Goal: Information Seeking & Learning: Learn about a topic

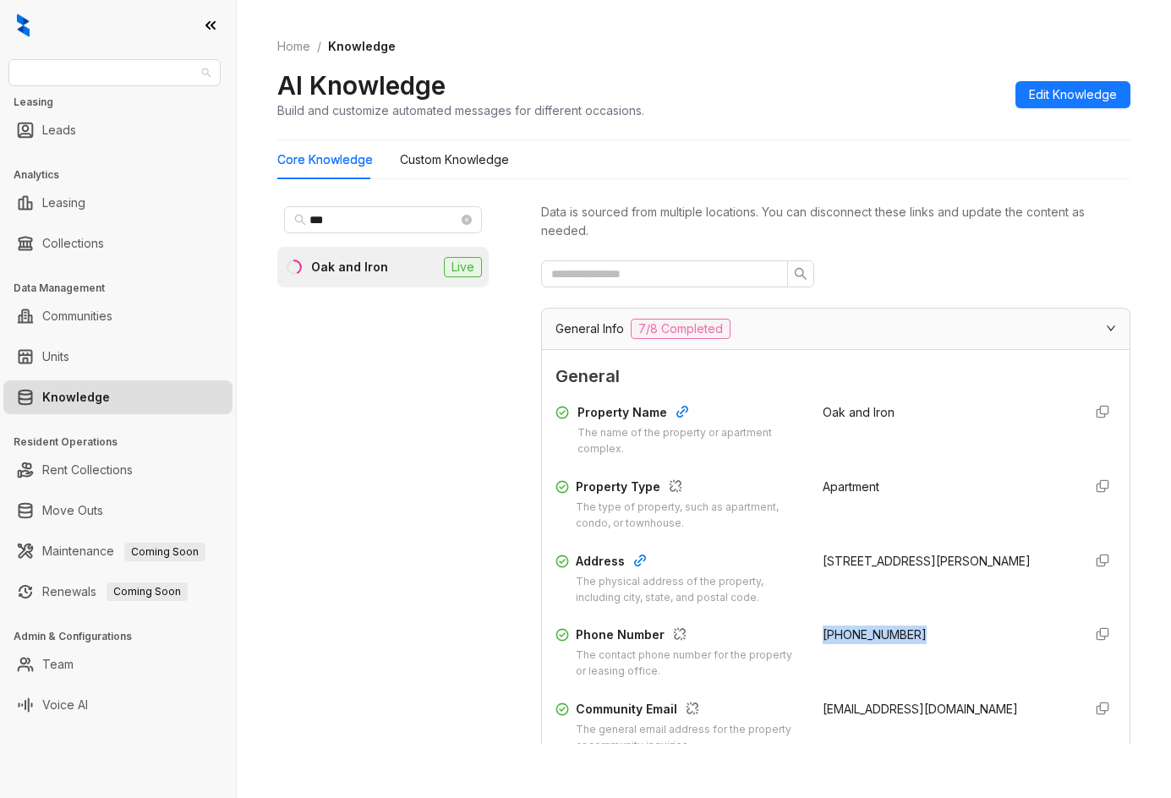
click at [180, 77] on span "Raintree Partners" at bounding box center [115, 72] width 192 height 25
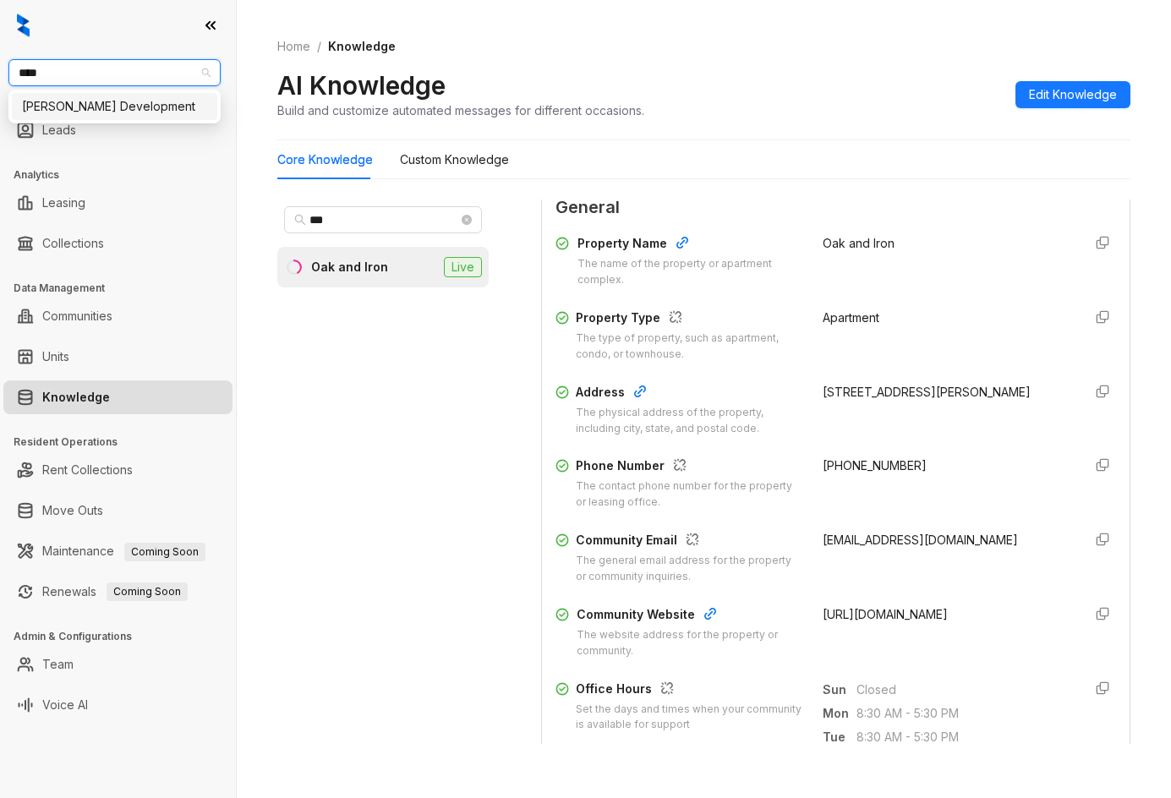
type input "*****"
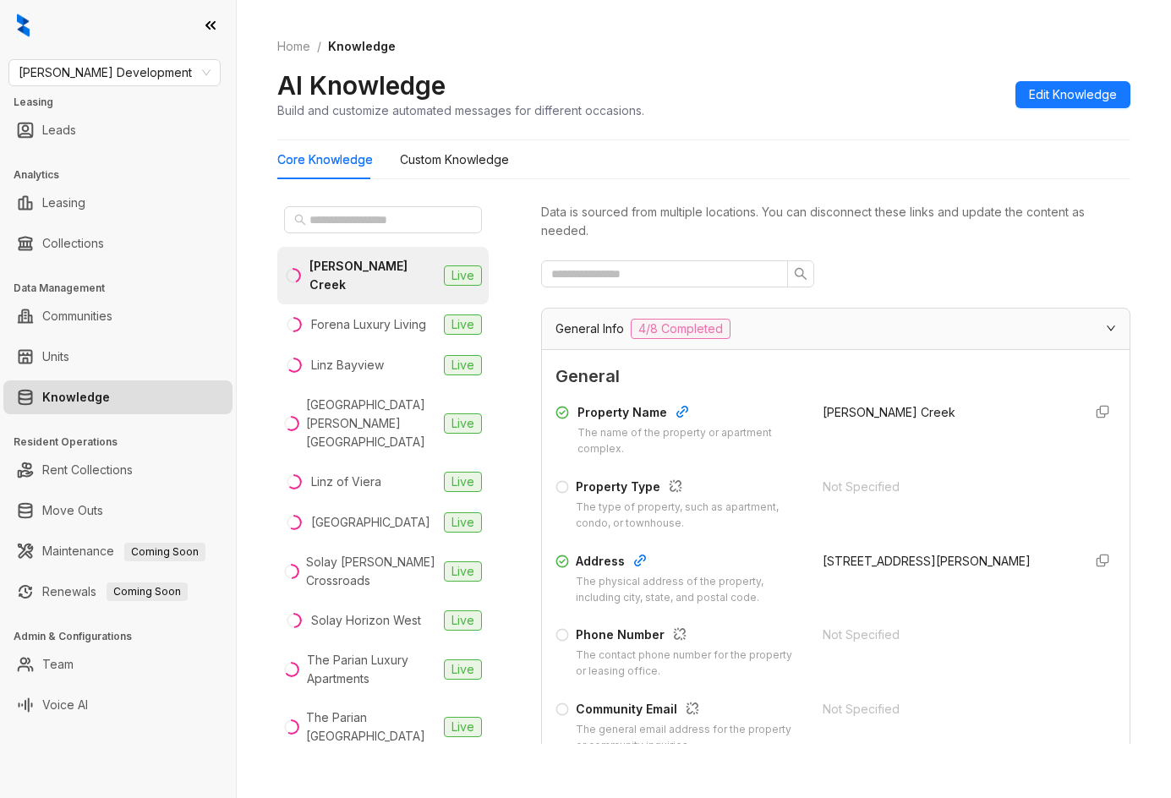
click at [391, 193] on div "[PERSON_NAME][GEOGRAPHIC_DATA] Live Forena Luxury Living Live [GEOGRAPHIC_DATA]…" at bounding box center [703, 476] width 853 height 566
click at [399, 208] on span at bounding box center [383, 219] width 198 height 27
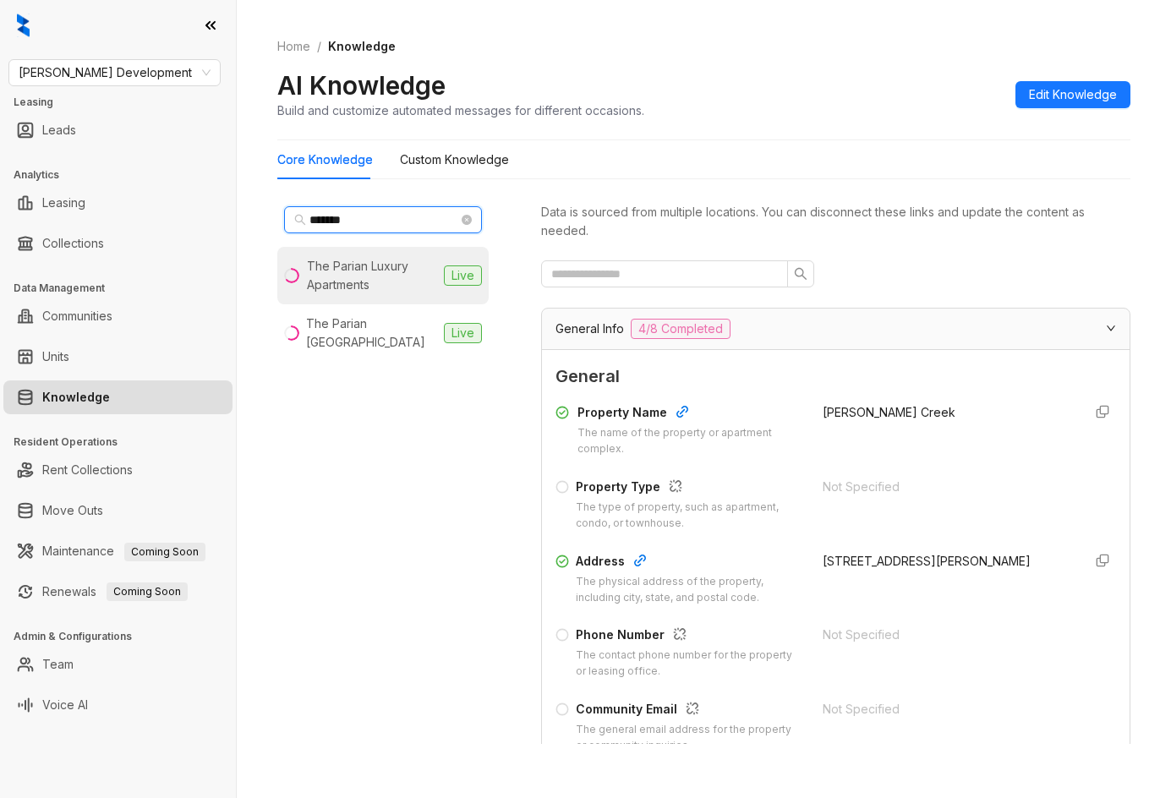
type input "*******"
drag, startPoint x: 386, startPoint y: 282, endPoint x: 397, endPoint y: 304, distance: 23.8
click at [397, 304] on li "The Parian Luxury Apartments Live" at bounding box center [382, 276] width 211 height 58
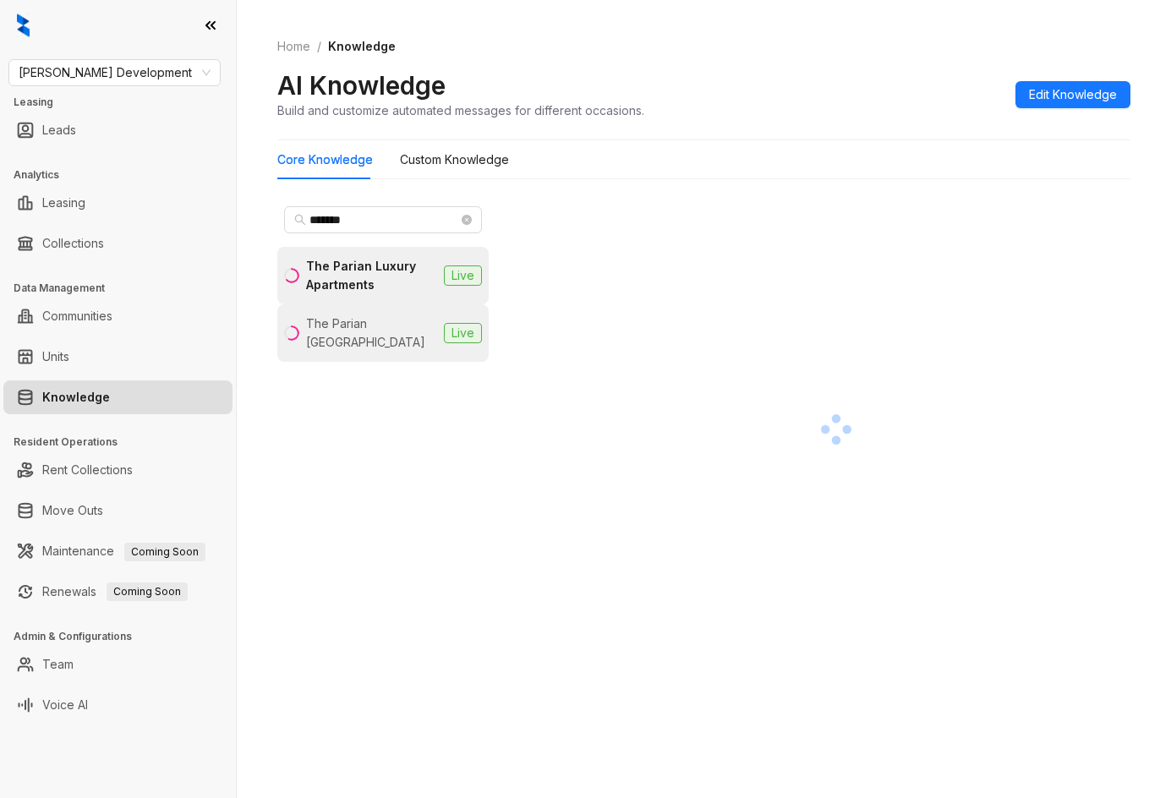
click at [399, 309] on li "The Parian Mooresville Live" at bounding box center [382, 333] width 211 height 58
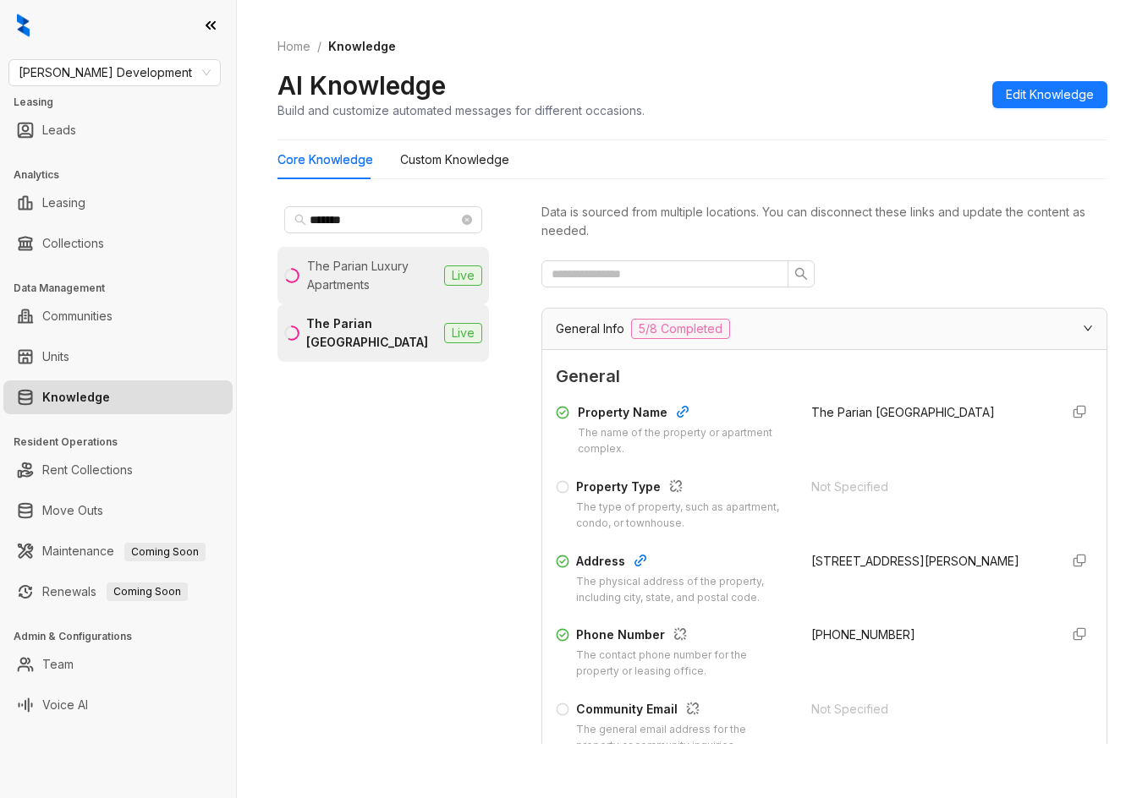
click at [334, 266] on div "The Parian Luxury Apartments" at bounding box center [372, 275] width 130 height 37
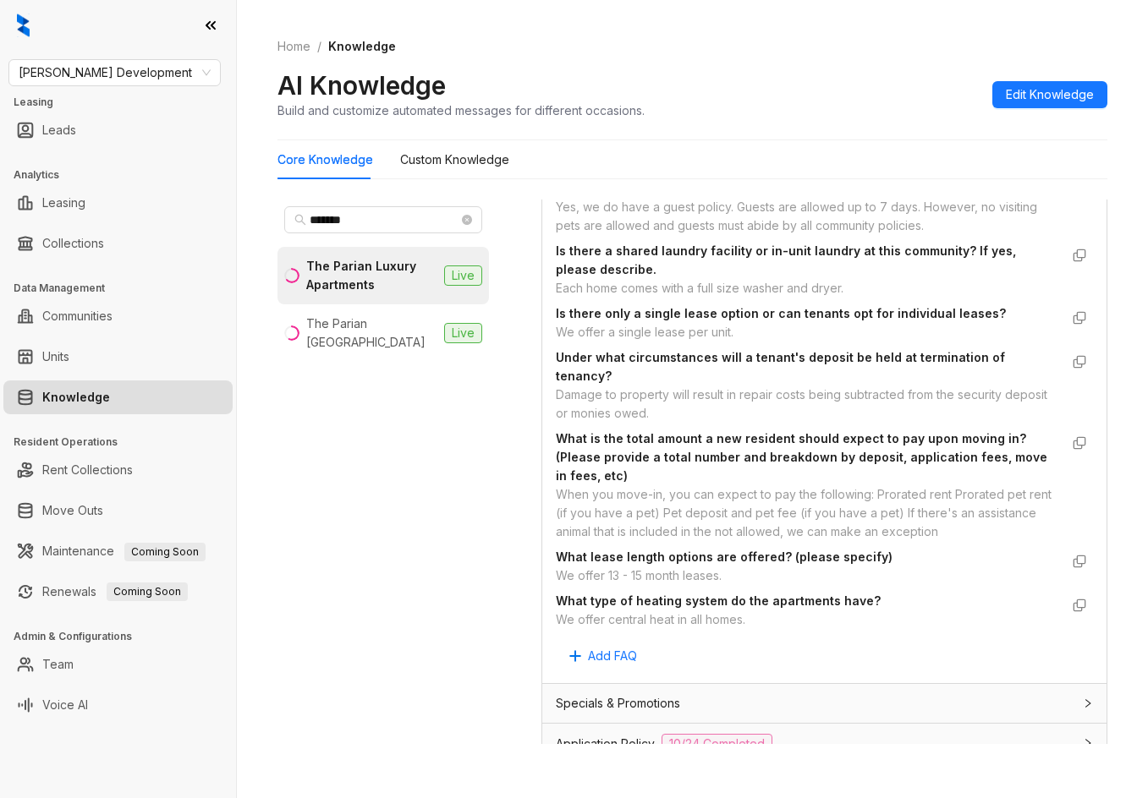
scroll to position [2114, 0]
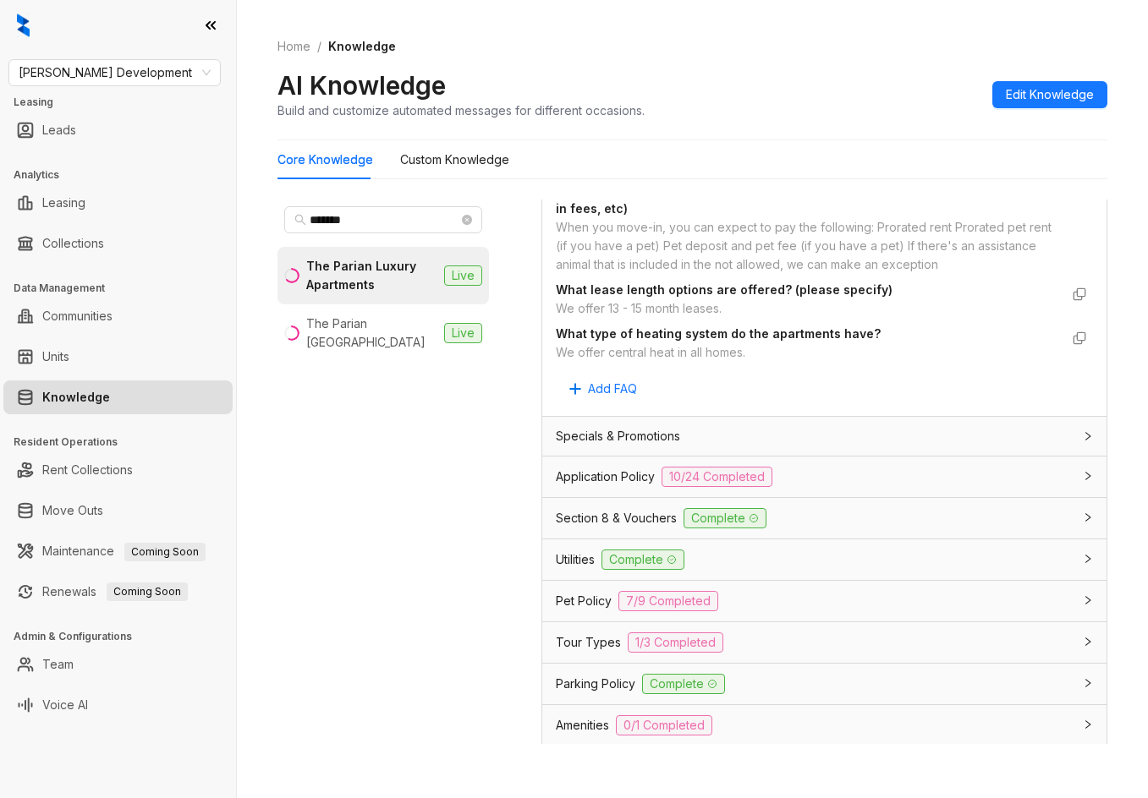
click at [839, 487] on div "Application Policy 10/24 Completed" at bounding box center [814, 477] width 517 height 20
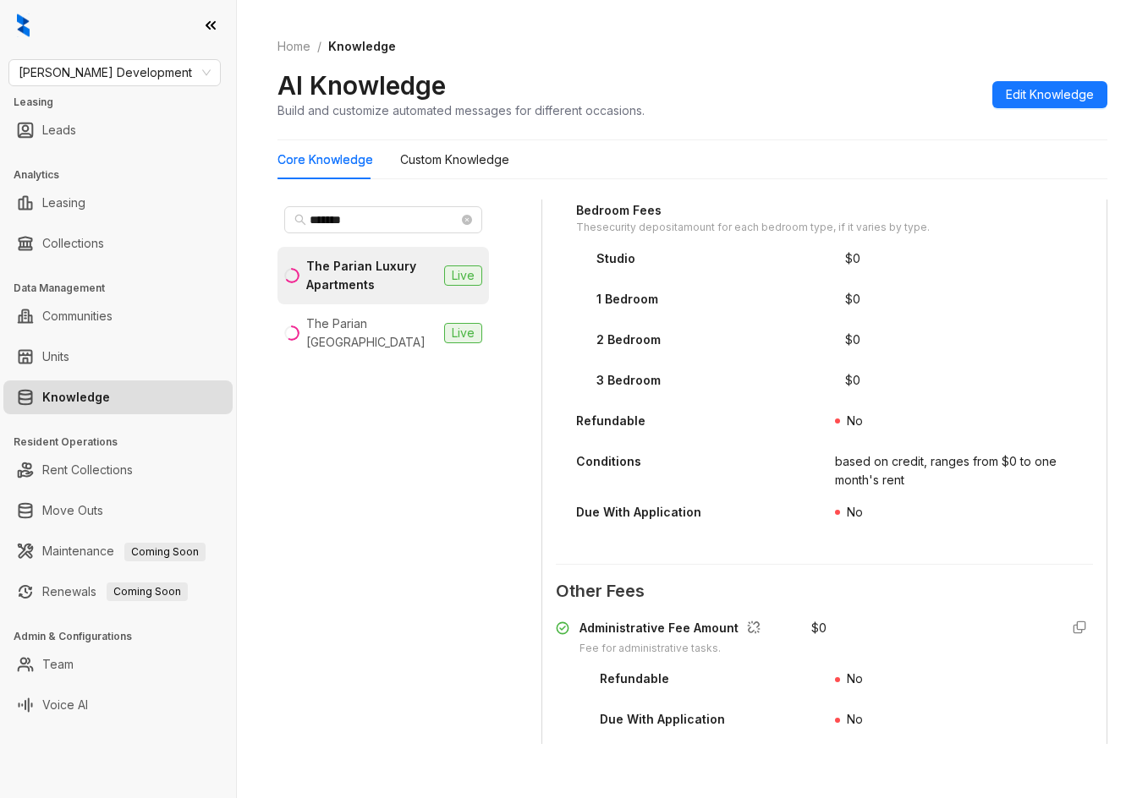
scroll to position [3382, 0]
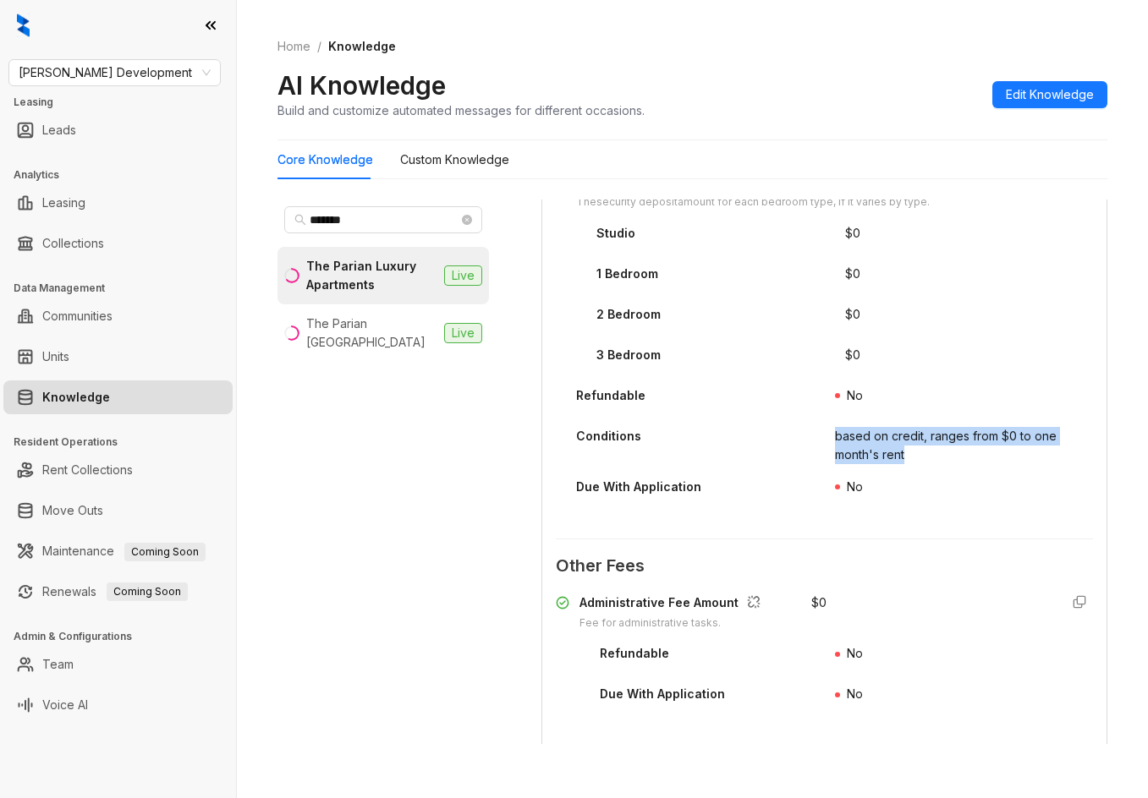
drag, startPoint x: 901, startPoint y: 477, endPoint x: 740, endPoint y: 465, distance: 161.9
click at [740, 464] on div "Conditions based on credit, ranges from $0 to one month's rent" at bounding box center [824, 445] width 537 height 37
copy div "based on credit, ranges from $0 to one month's rent"
